Goal: Task Accomplishment & Management: Manage account settings

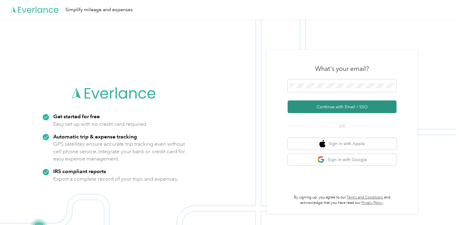
click at [350, 107] on button "Continue with Email / SSO" at bounding box center [341, 107] width 109 height 13
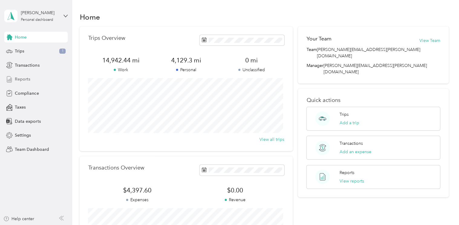
click at [27, 79] on span "Reports" at bounding box center [22, 79] width 15 height 6
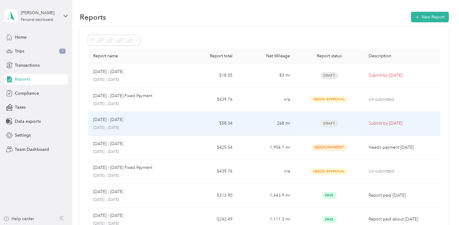
click at [172, 125] on div "Aug 1 - 31, 2025 August 1 - 31, 2025" at bounding box center [134, 124] width 82 height 14
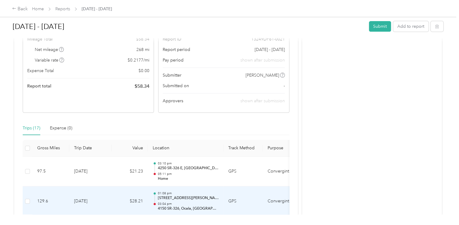
scroll to position [60, 0]
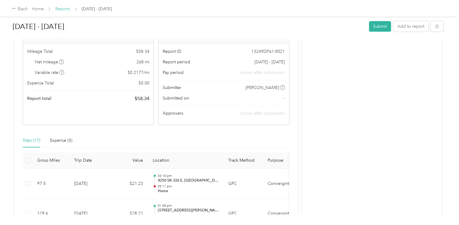
click at [63, 8] on link "Reports" at bounding box center [62, 8] width 15 height 5
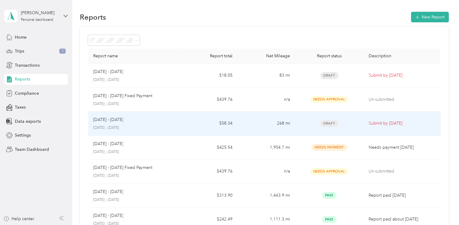
click at [295, 121] on td "Draft" at bounding box center [328, 124] width 69 height 24
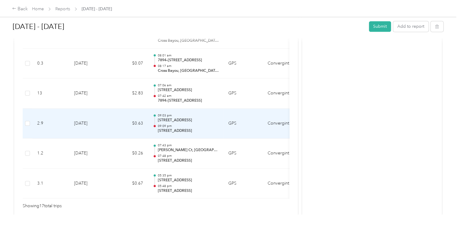
scroll to position [574, 0]
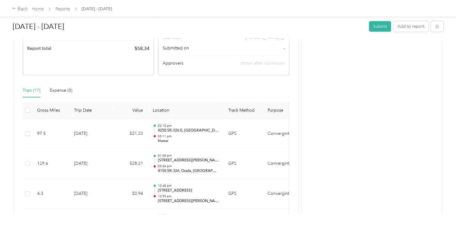
scroll to position [121, 0]
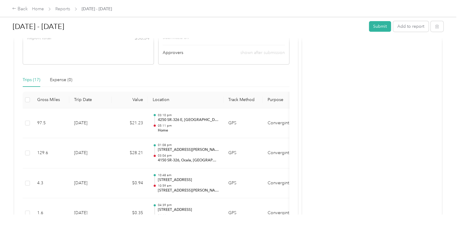
click at [24, 99] on th at bounding box center [28, 100] width 10 height 17
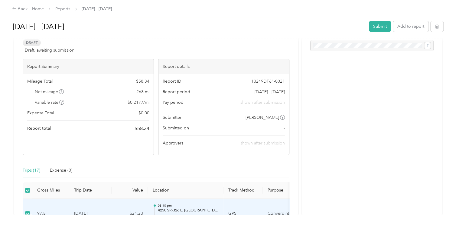
scroll to position [0, 0]
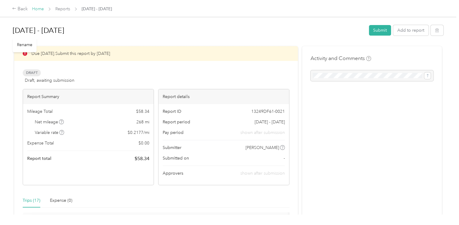
click at [39, 9] on link "Home" at bounding box center [38, 8] width 12 height 5
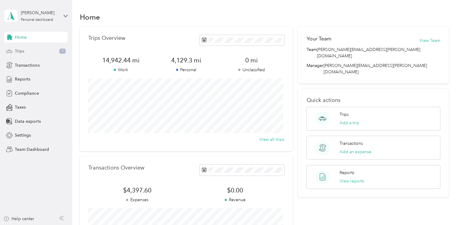
click at [37, 50] on div "Trips 1" at bounding box center [35, 51] width 63 height 11
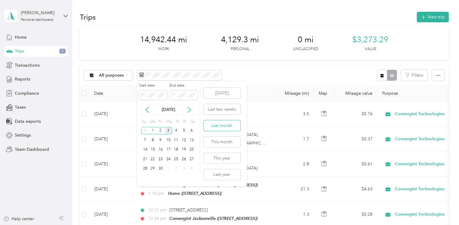
click at [223, 128] on button "Last month" at bounding box center [221, 126] width 37 height 11
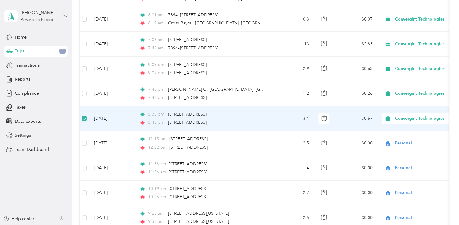
scroll to position [392, 0]
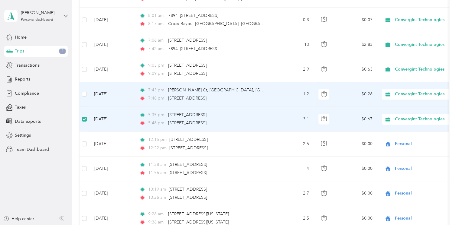
click at [84, 96] on td at bounding box center [84, 94] width 10 height 25
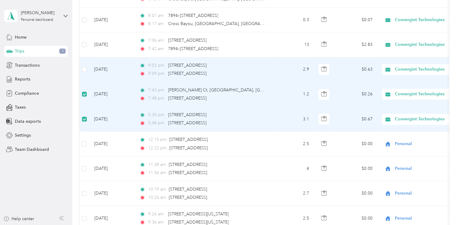
click at [81, 68] on td at bounding box center [84, 69] width 10 height 25
